Goal: Information Seeking & Learning: Learn about a topic

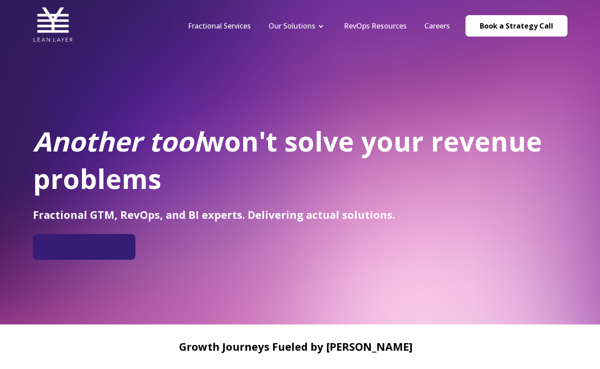
drag, startPoint x: 66, startPoint y: 141, endPoint x: 161, endPoint y: 172, distance: 99.2
click at [161, 172] on h1 "Another tool won't solve your revenue problems" at bounding box center [300, 160] width 535 height 75
drag, startPoint x: 161, startPoint y: 172, endPoint x: 156, endPoint y: 175, distance: 5.8
click at [161, 172] on h1 "Another tool won't solve your revenue problems" at bounding box center [300, 160] width 535 height 75
drag, startPoint x: 156, startPoint y: 175, endPoint x: 77, endPoint y: 137, distance: 87.7
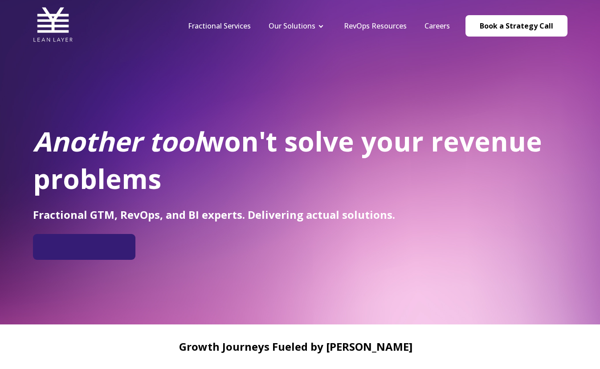
click at [77, 137] on h1 "Another tool won't solve your revenue problems" at bounding box center [300, 160] width 535 height 75
click at [77, 137] on em "Another tool" at bounding box center [117, 141] width 168 height 37
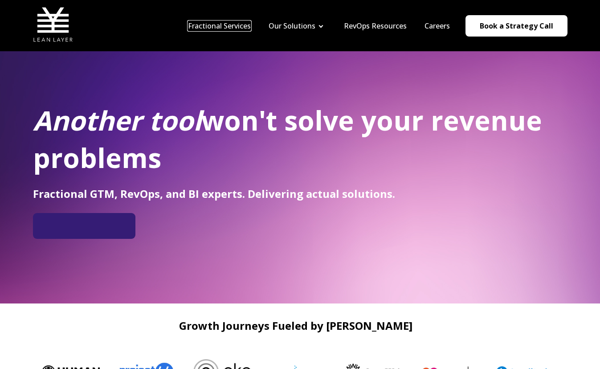
click at [223, 28] on link "Fractional Services" at bounding box center [219, 26] width 63 height 10
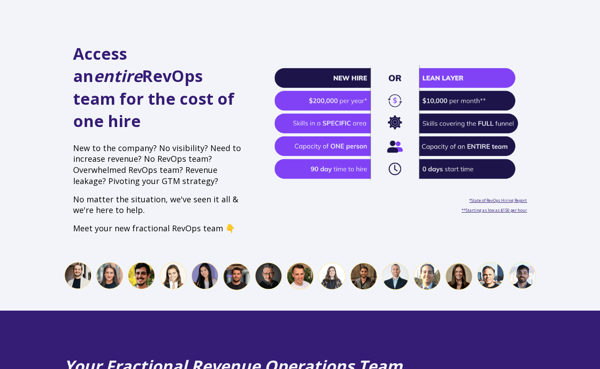
scroll to position [302, 0]
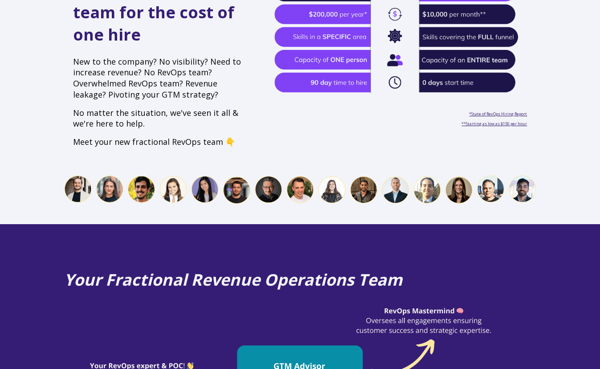
click at [456, 175] on img at bounding box center [300, 189] width 472 height 29
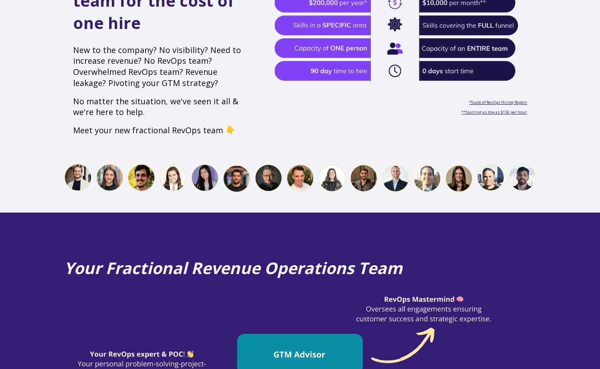
scroll to position [452, 0]
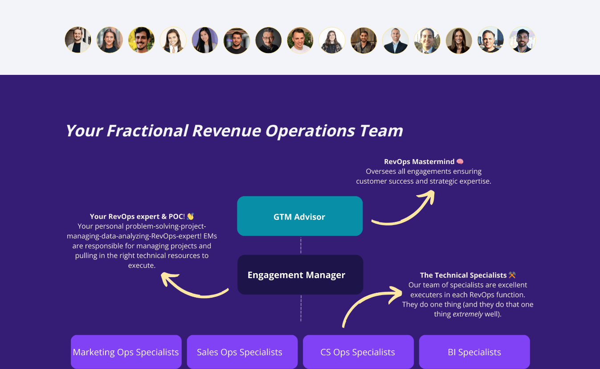
click at [253, 119] on span "Your Fractional Revenue Operations Team" at bounding box center [233, 130] width 338 height 22
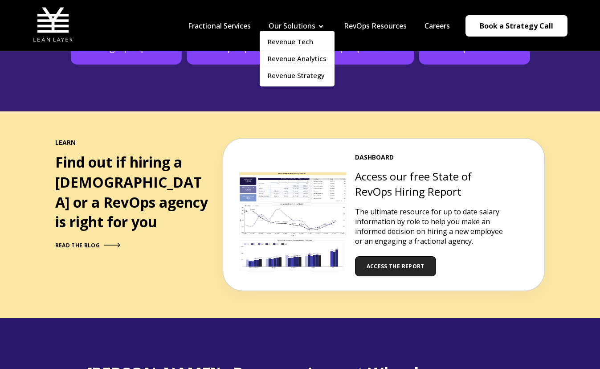
scroll to position [742, 0]
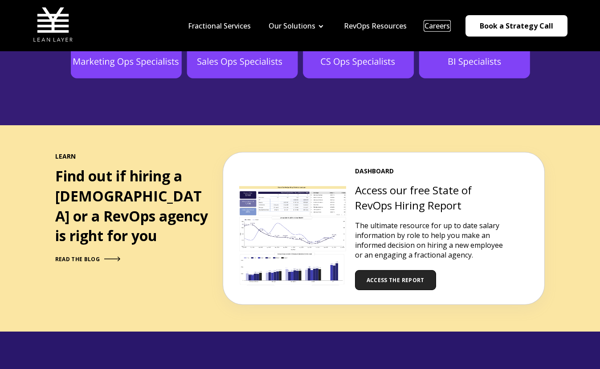
click at [428, 24] on link "Careers" at bounding box center [437, 26] width 25 height 10
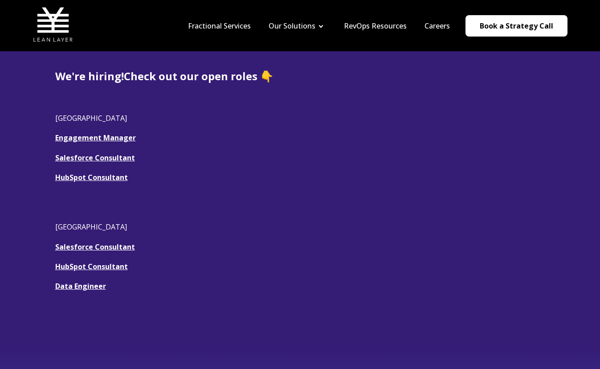
scroll to position [210, 0]
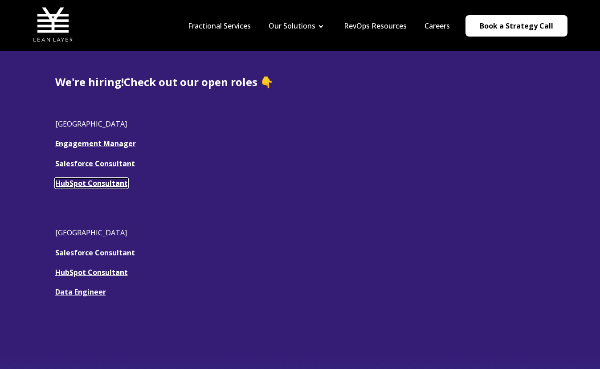
click at [115, 181] on link "HubSpot Consultant" at bounding box center [91, 183] width 73 height 10
